Goal: Communication & Community: Ask a question

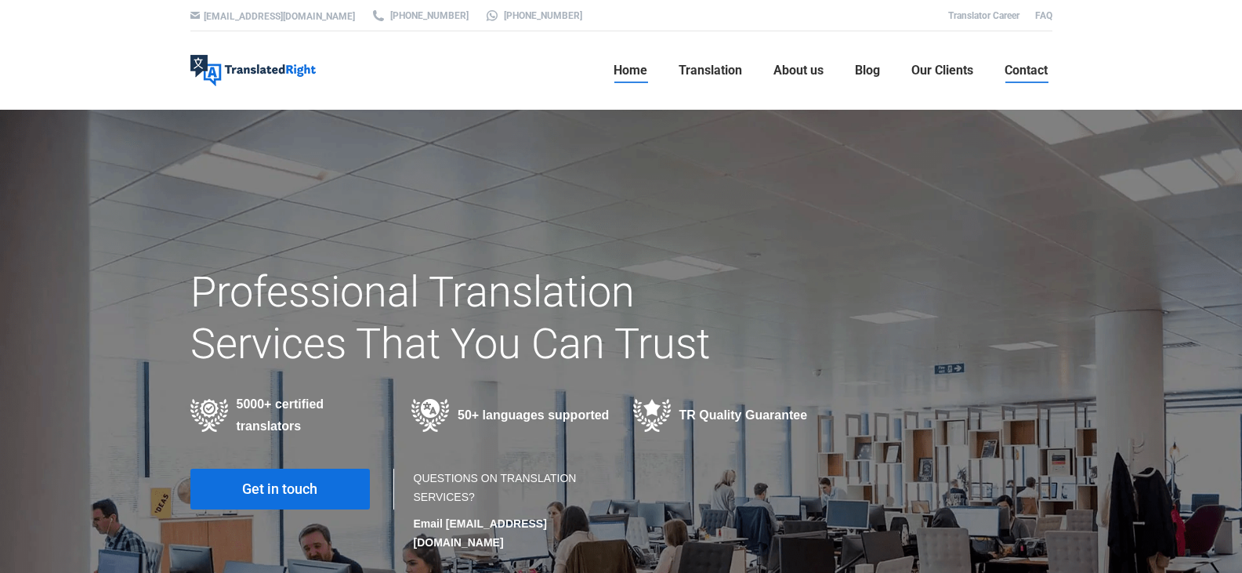
click at [1032, 60] on link "Contact" at bounding box center [1026, 70] width 53 height 50
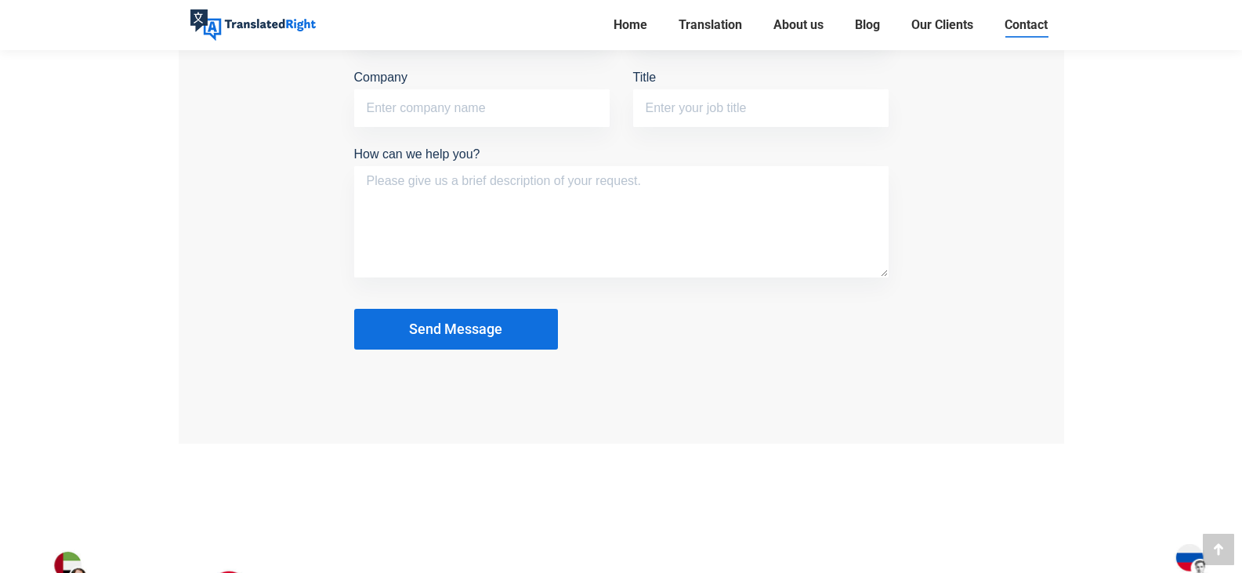
scroll to position [1437, 0]
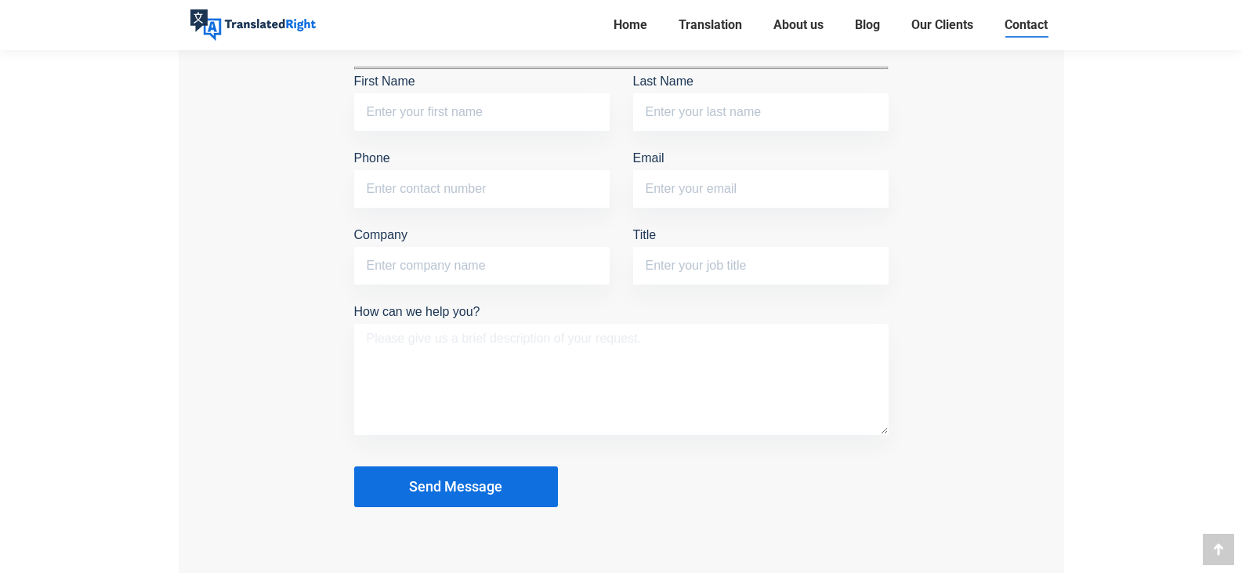
click at [499, 385] on textarea "How can we help you?" at bounding box center [621, 379] width 535 height 111
paste textarea "Wikipedia is considered to be the World’s most significant tool for reference m…"
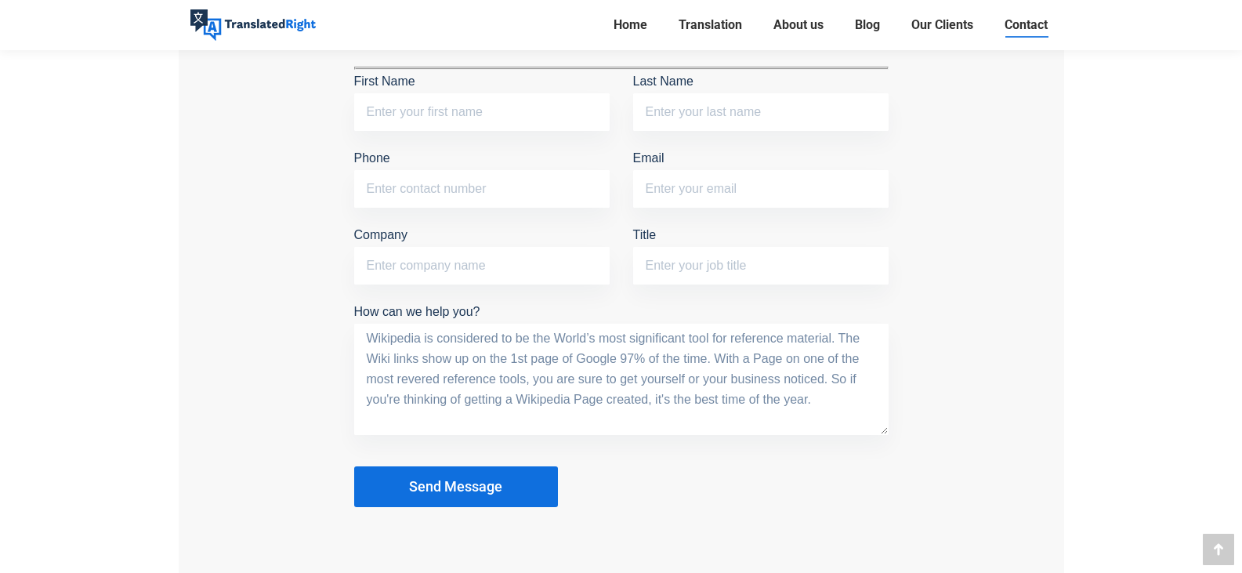
scroll to position [176, 0]
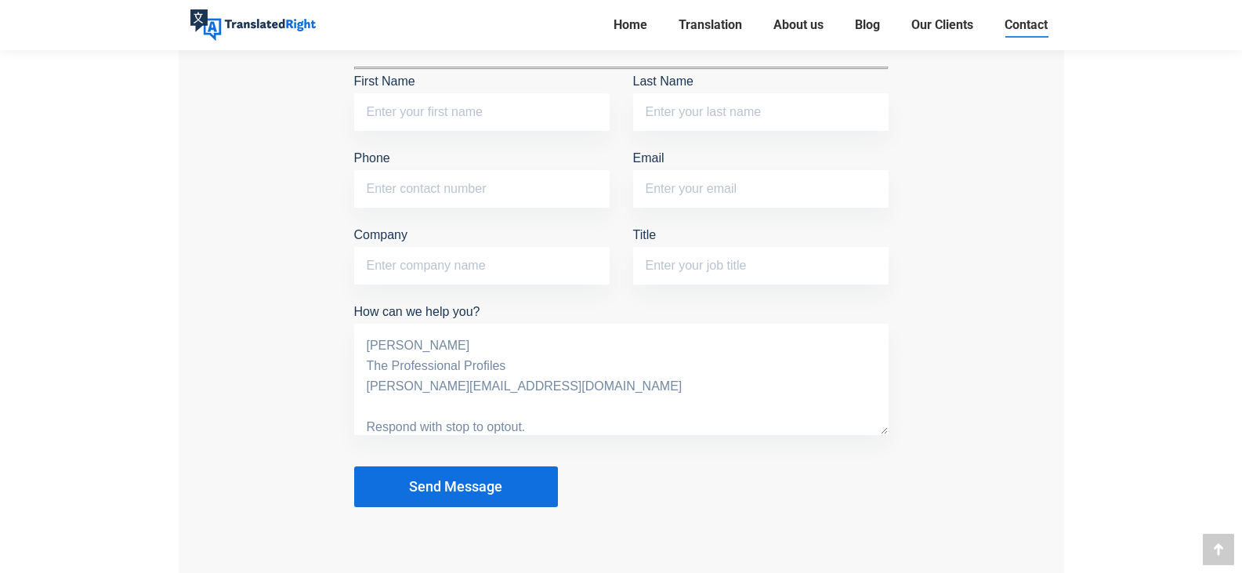
type textarea "Wikipedia is considered to be the World’s most significant tool for reference m…"
click at [466, 114] on input "First Name The field is required." at bounding box center [481, 112] width 255 height 38
type input "Maureen"
type input "Rucker"
type input "8149805065"
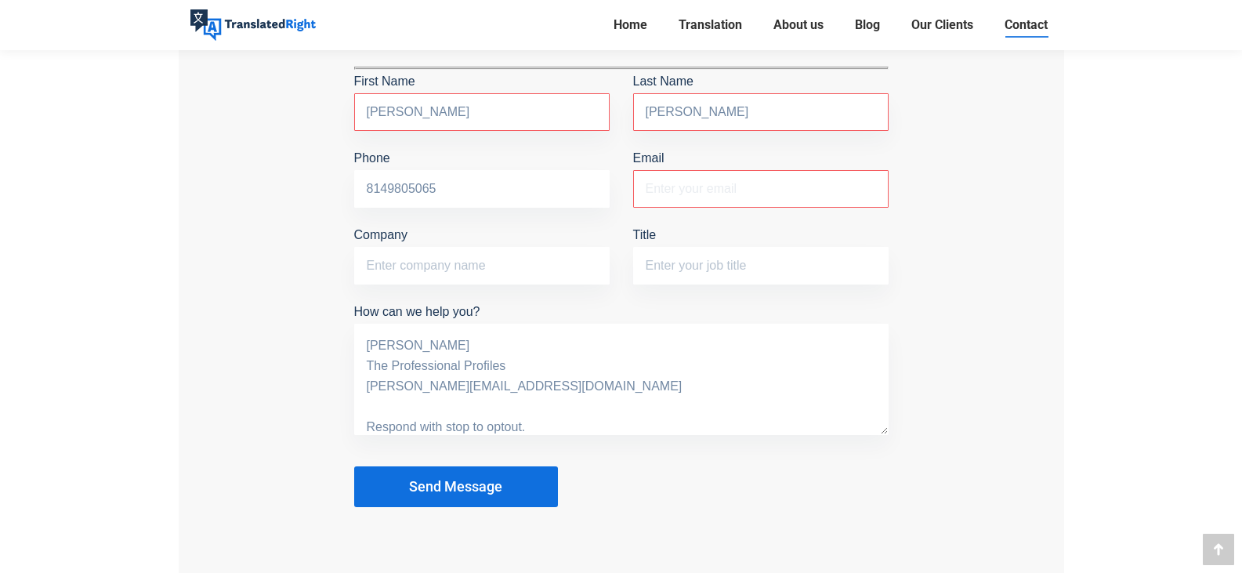
type input "Maureenr@theprofessionalprofiles.com"
type input "The Professional Profiles"
click at [728, 270] on input "Title" at bounding box center [760, 266] width 255 height 38
type input "+"
type input "-"
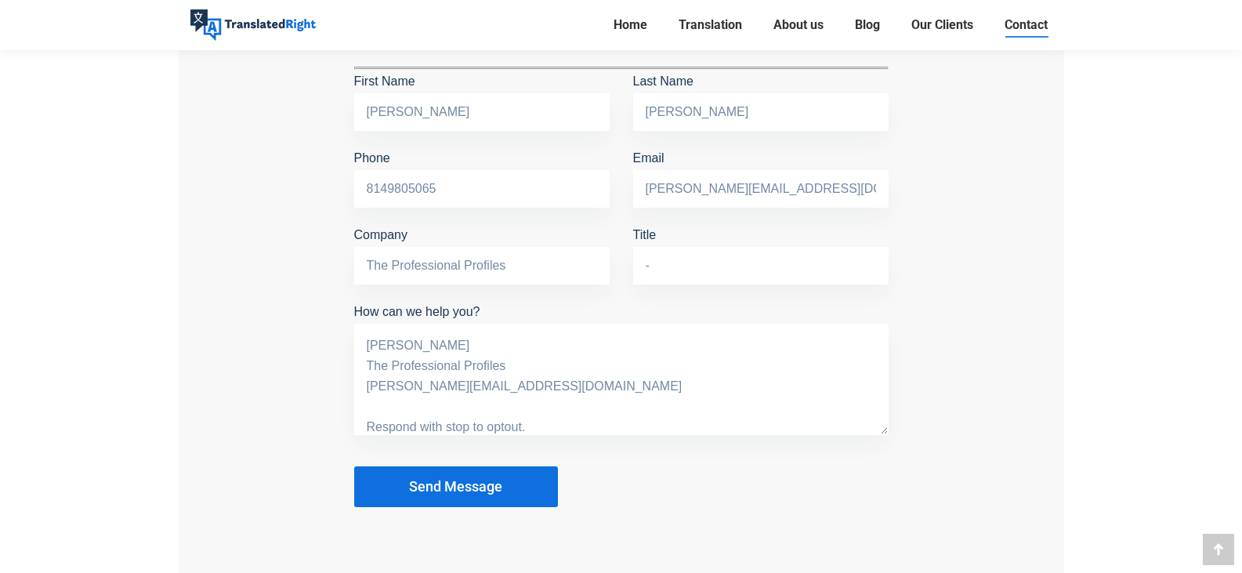
click at [448, 468] on button "Send Message" at bounding box center [456, 486] width 204 height 41
